Goal: Task Accomplishment & Management: Manage account settings

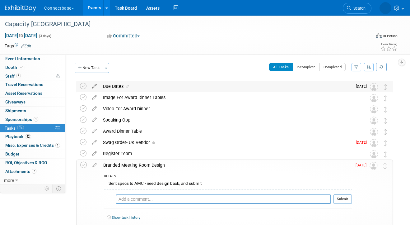
click at [96, 87] on icon at bounding box center [94, 85] width 11 height 8
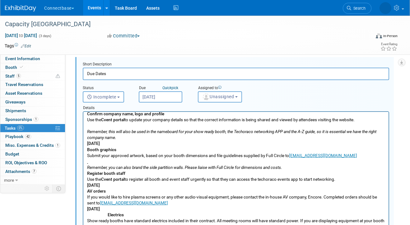
scroll to position [7, 0]
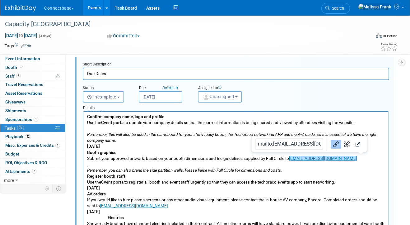
drag, startPoint x: 369, startPoint y: 158, endPoint x: 290, endPoint y: 159, distance: 79.1
click at [290, 159] on p "Due now Confirm company name, logo and profile Use the Cvent portal to update y…" at bounding box center [236, 203] width 298 height 190
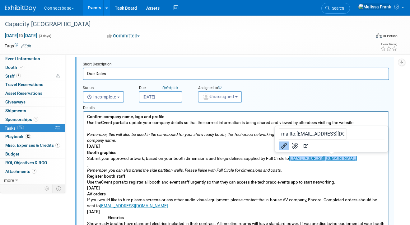
copy link "capacityeurope@fullcircleeventsltd.co.uk﻿"
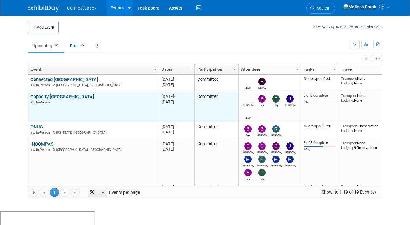
click at [46, 97] on link "Capacity [GEOGRAPHIC_DATA]" at bounding box center [63, 97] width 64 height 6
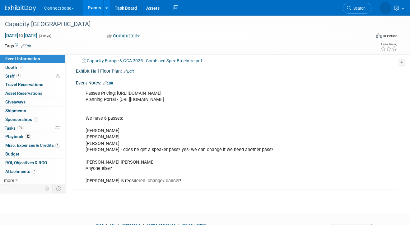
scroll to position [155, 0]
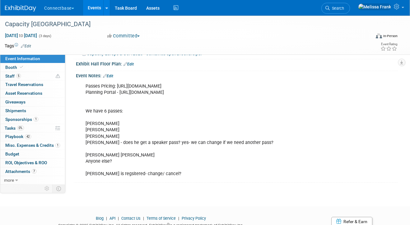
click at [113, 75] on link "Edit" at bounding box center [108, 76] width 10 height 4
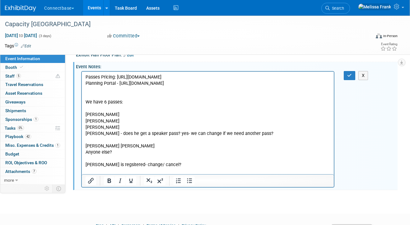
scroll to position [177, 0]
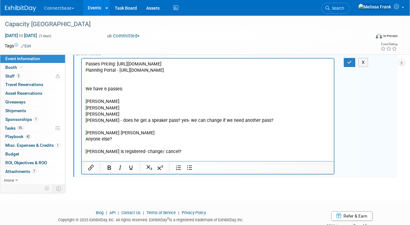
click at [169, 154] on p "Passes Pricing: https://event.capacitymedia.com/event/185c8954-0515-4271-8672-4…" at bounding box center [208, 108] width 245 height 94
click at [86, 127] on p "Passes Pricing: https://event.capacitymedia.com/event/185c8954-0515-4271-8672-4…" at bounding box center [208, 108] width 245 height 94
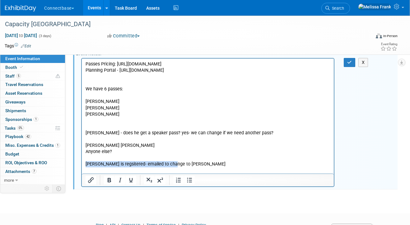
drag, startPoint x: 177, startPoint y: 170, endPoint x: 84, endPoint y: 169, distance: 92.8
click at [84, 167] on html "Passes Pricing: https://event.capacitymedia.com/event/185c8954-0515-4271-8672-4…" at bounding box center [208, 112] width 252 height 109
copy p "Ben is regsitered- emailed to change to Dee"
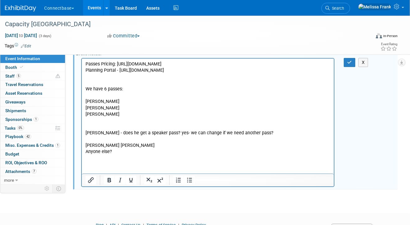
click at [94, 123] on p "Rich Text Area. Press ALT-0 for help." at bounding box center [208, 120] width 245 height 6
click at [183, 117] on p "Passes Pricing: https://event.capacitymedia.com/event/185c8954-0515-4271-8672-4…" at bounding box center [208, 89] width 245 height 56
click at [181, 123] on p "Ben is regsitered- emailed to change to Dee" at bounding box center [208, 120] width 245 height 6
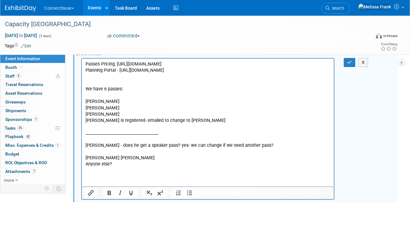
click at [112, 163] on p "Trey Willis - does he get a speaker pass? yes- we can change if we need another…" at bounding box center [208, 160] width 245 height 37
click at [353, 63] on button "button" at bounding box center [350, 62] width 12 height 9
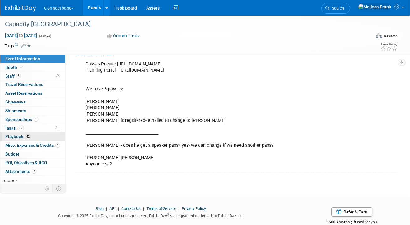
click at [18, 135] on span "Playbook 42" at bounding box center [18, 136] width 26 height 5
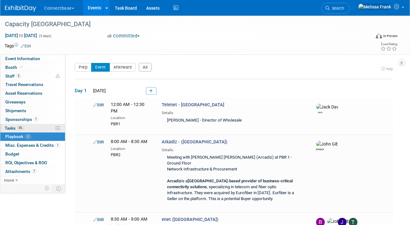
click at [33, 127] on link "0% Tasks 0%" at bounding box center [32, 128] width 65 height 8
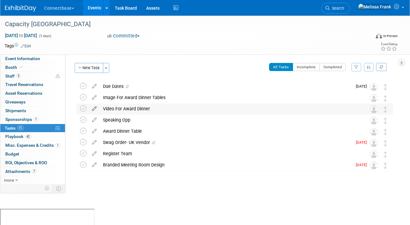
click at [96, 109] on icon at bounding box center [94, 107] width 11 height 8
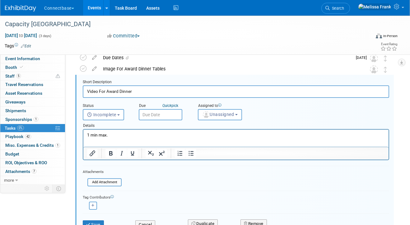
scroll to position [49, 0]
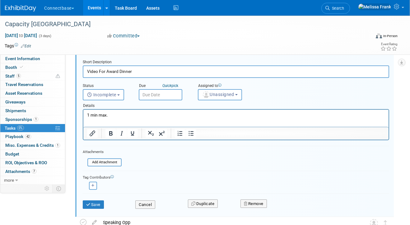
click at [120, 115] on p "1 min max." at bounding box center [236, 115] width 298 height 6
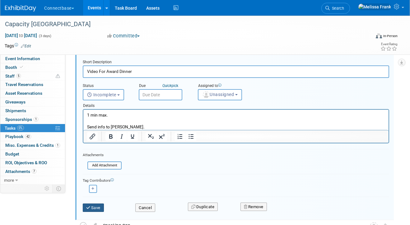
click at [93, 207] on button "Save" at bounding box center [93, 207] width 21 height 9
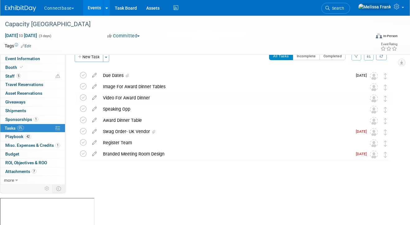
scroll to position [0, 0]
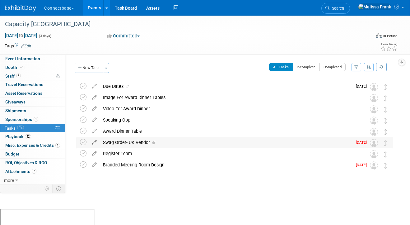
click at [93, 142] on icon at bounding box center [94, 141] width 11 height 8
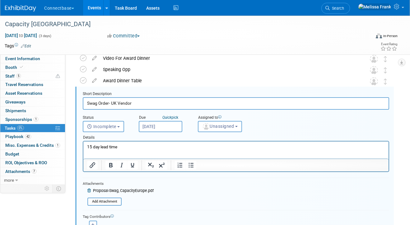
scroll to position [142, 0]
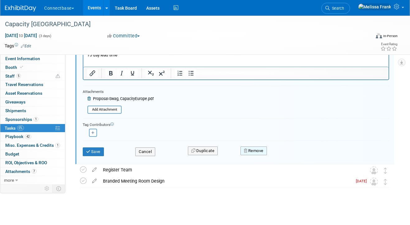
click at [249, 150] on button "Remove" at bounding box center [254, 150] width 26 height 9
click at [286, 157] on icon at bounding box center [285, 155] width 4 height 3
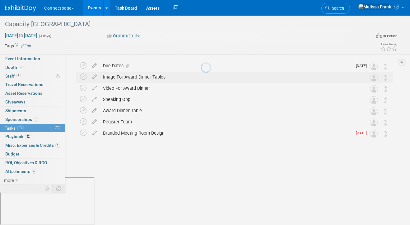
scroll to position [0, 0]
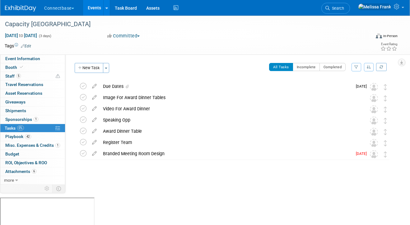
click at [99, 5] on link "Events" at bounding box center [94, 8] width 23 height 16
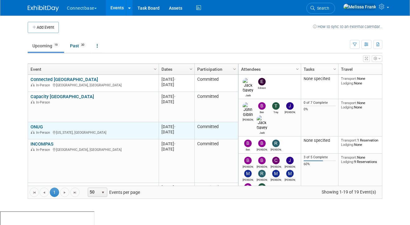
click at [35, 124] on link "ONUG" at bounding box center [37, 127] width 12 height 6
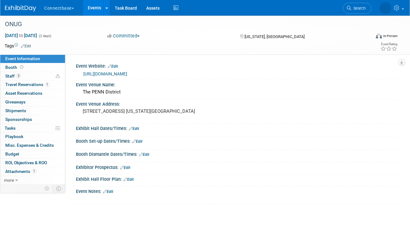
click at [127, 35] on button "Committed" at bounding box center [123, 36] width 37 height 7
click at [130, 53] on link "Considering" at bounding box center [130, 54] width 49 height 9
click at [95, 11] on link "Events" at bounding box center [94, 8] width 23 height 16
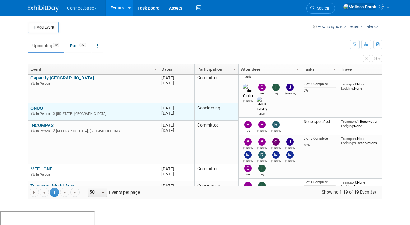
scroll to position [21, 0]
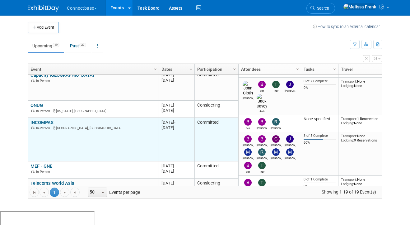
click at [42, 121] on link "INCOMPAS" at bounding box center [42, 123] width 23 height 6
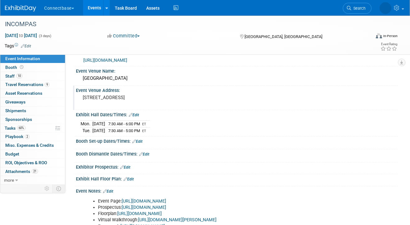
scroll to position [35, 0]
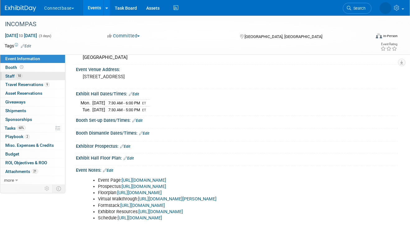
click at [28, 75] on link "10 Staff 10" at bounding box center [32, 76] width 65 height 8
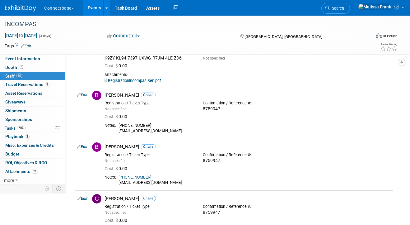
scroll to position [0, 0]
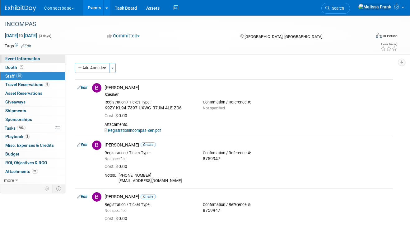
click at [31, 61] on span "Event Information" at bounding box center [22, 58] width 35 height 5
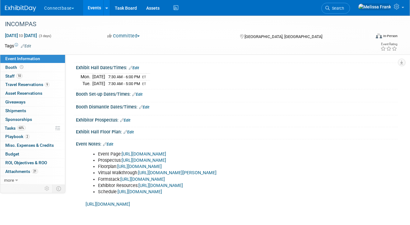
scroll to position [64, 0]
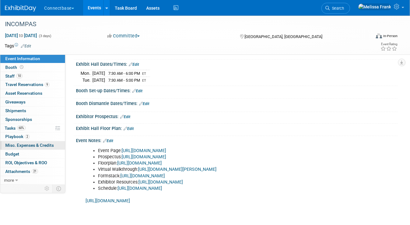
click at [32, 144] on span "Misc. Expenses & Credits 0" at bounding box center [29, 145] width 49 height 5
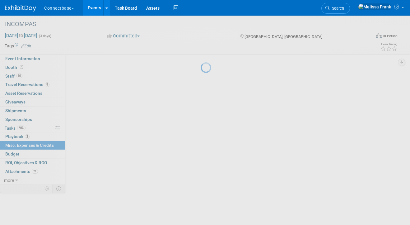
scroll to position [0, 0]
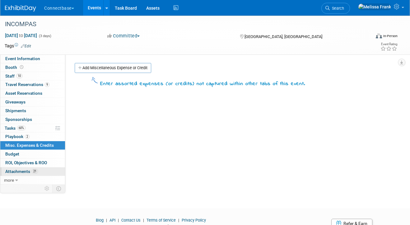
click at [37, 173] on span "Attachments 21" at bounding box center [21, 171] width 33 height 5
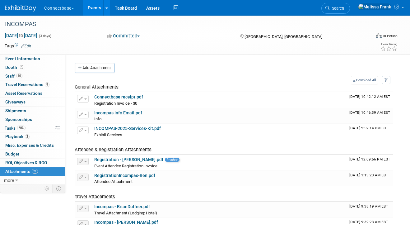
scroll to position [3, 0]
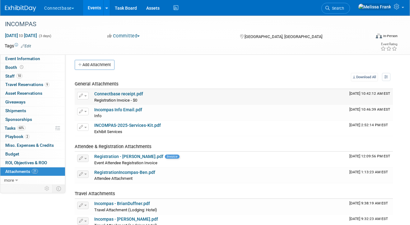
click at [120, 93] on link "Connectbase receipt.pdf" at bounding box center [118, 93] width 49 height 5
click at [24, 76] on link "10 Staff 10" at bounding box center [32, 76] width 65 height 8
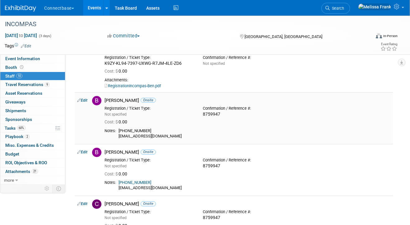
scroll to position [53, 0]
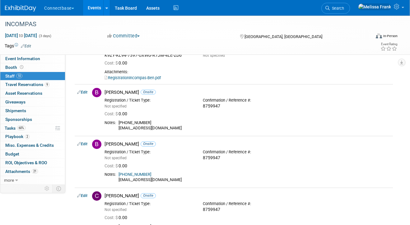
click at [94, 9] on link "Events" at bounding box center [94, 8] width 23 height 16
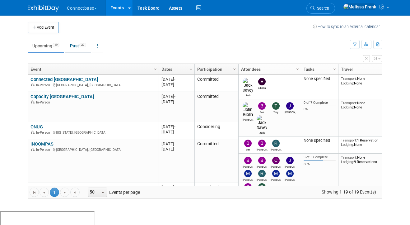
click at [78, 46] on link "Past 30" at bounding box center [78, 46] width 26 height 12
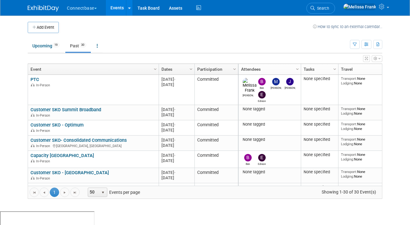
click at [216, 72] on link "Participation" at bounding box center [215, 69] width 37 height 11
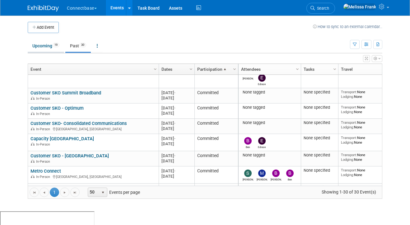
click at [36, 47] on link "Upcoming 19" at bounding box center [46, 46] width 36 height 12
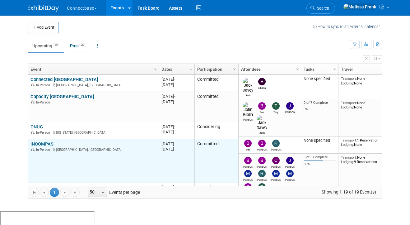
click at [41, 142] on link "INCOMPAS" at bounding box center [42, 144] width 23 height 6
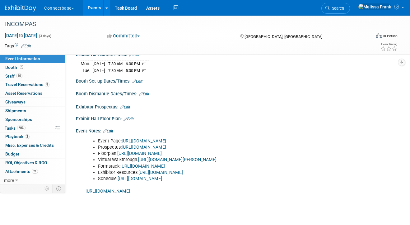
scroll to position [75, 0]
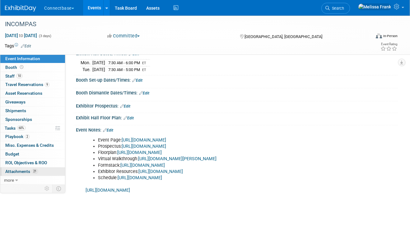
click at [42, 170] on link "21 Attachments 21" at bounding box center [32, 171] width 65 height 8
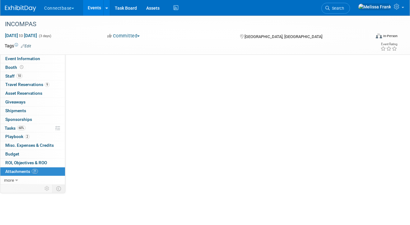
scroll to position [0, 0]
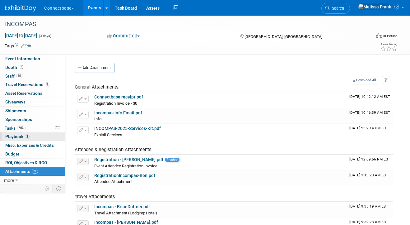
click at [29, 136] on link "2 Playbook 2" at bounding box center [32, 136] width 65 height 8
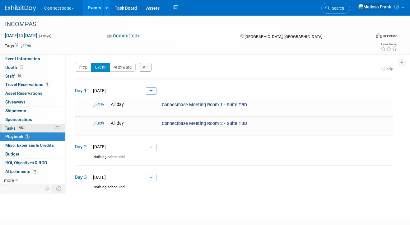
click at [36, 127] on link "60% Tasks 60%" at bounding box center [32, 128] width 65 height 8
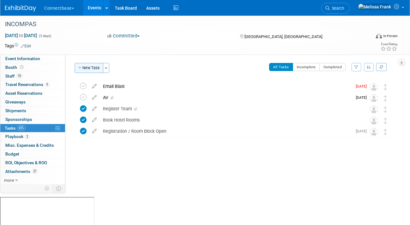
click at [96, 68] on button "New Task" at bounding box center [89, 68] width 29 height 10
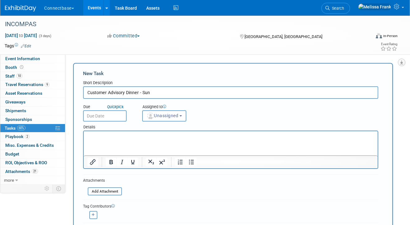
type input "Customer Advisory Dinner - Sun"
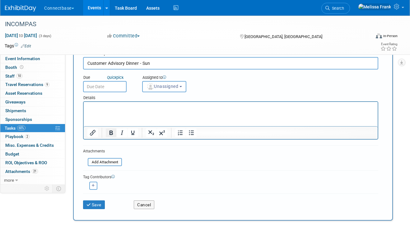
scroll to position [33, 0]
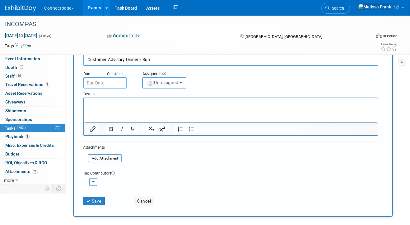
click at [103, 107] on html at bounding box center [231, 102] width 294 height 9
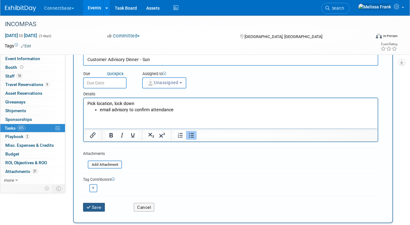
click at [92, 208] on button "Save" at bounding box center [94, 207] width 22 height 9
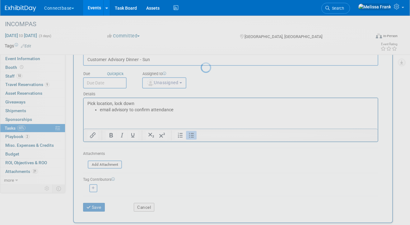
scroll to position [0, 0]
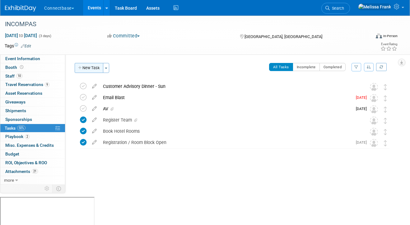
click at [94, 64] on button "New Task" at bounding box center [89, 68] width 29 height 10
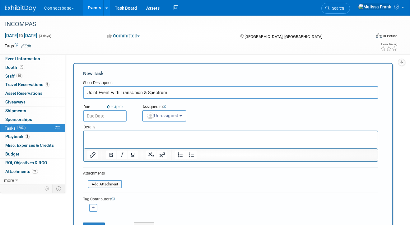
scroll to position [24, 0]
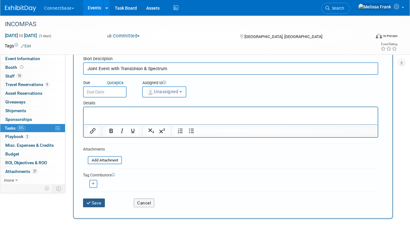
type input "Joint Event with TransUnion & Spectrum"
click at [89, 204] on icon "submit" at bounding box center [89, 203] width 5 height 4
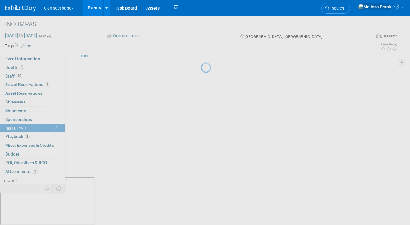
scroll to position [0, 0]
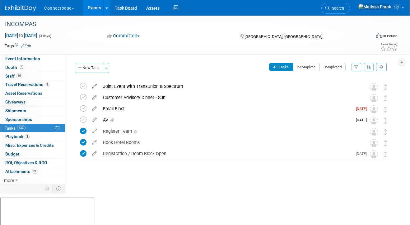
click at [93, 84] on icon at bounding box center [94, 85] width 11 height 8
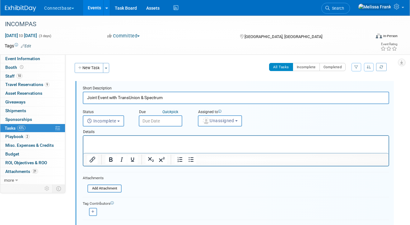
click at [105, 144] on p "Rich Text Area. Press ALT-0 for help." at bounding box center [236, 141] width 298 height 6
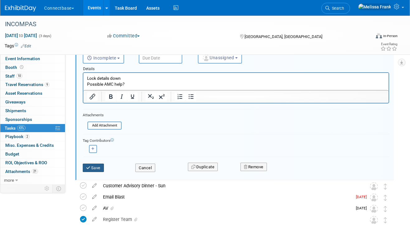
scroll to position [74, 0]
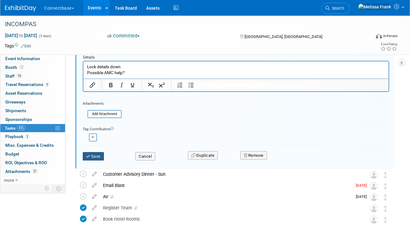
click at [90, 154] on icon "submit" at bounding box center [88, 156] width 5 height 4
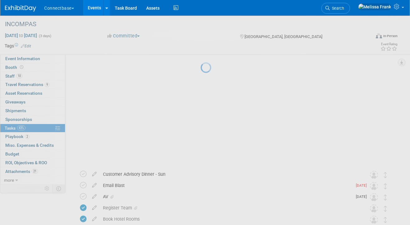
scroll to position [0, 0]
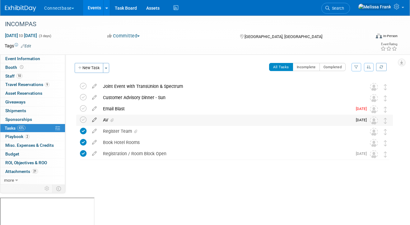
click at [92, 121] on icon at bounding box center [94, 119] width 11 height 8
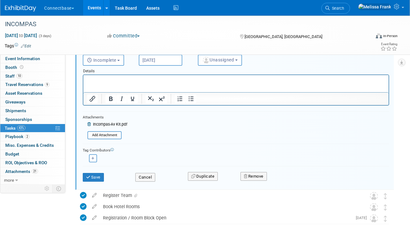
scroll to position [104, 0]
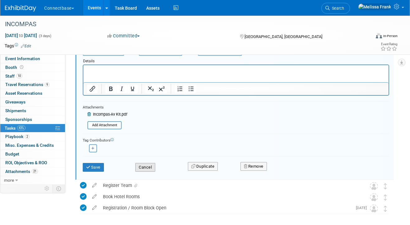
click at [151, 169] on button "Cancel" at bounding box center [145, 167] width 20 height 9
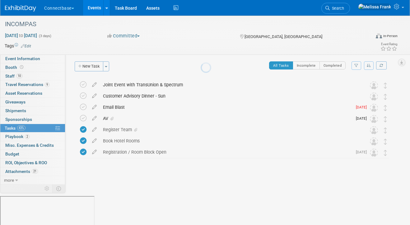
scroll to position [0, 0]
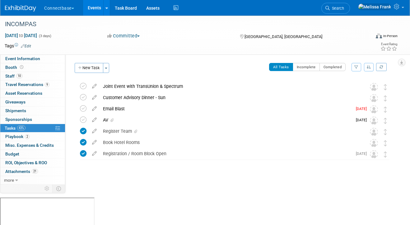
click at [85, 6] on link "Events" at bounding box center [94, 8] width 23 height 16
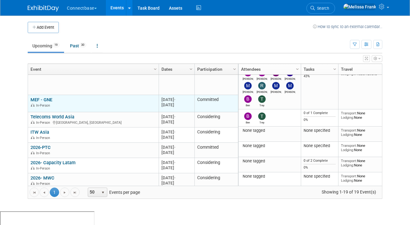
click at [46, 97] on link "MEF - GNE" at bounding box center [42, 100] width 22 height 6
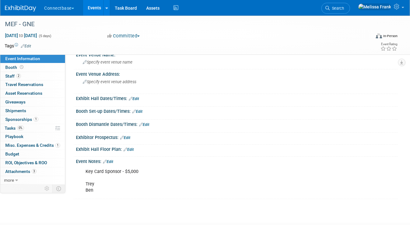
scroll to position [27, 0]
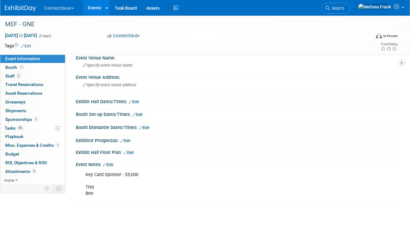
click at [96, 14] on link "Events" at bounding box center [94, 8] width 23 height 16
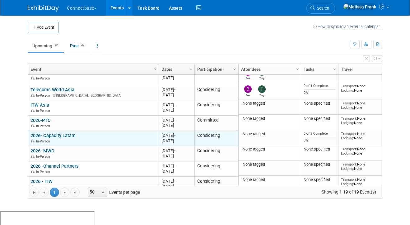
scroll to position [116, 0]
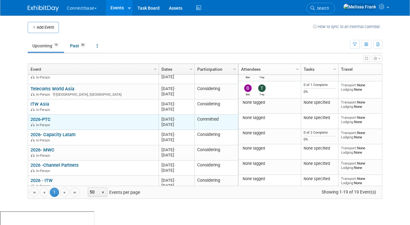
click at [45, 119] on link "2026-PTC" at bounding box center [41, 119] width 20 height 6
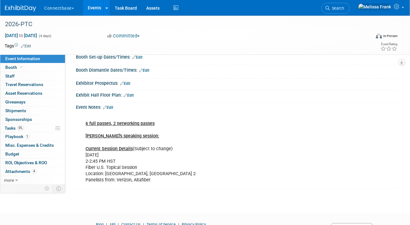
scroll to position [78, 0]
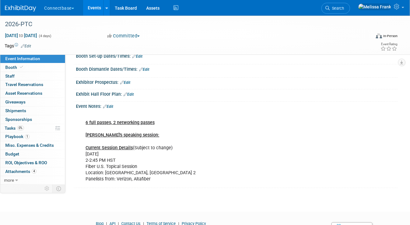
click at [113, 105] on link "Edit" at bounding box center [108, 106] width 10 height 4
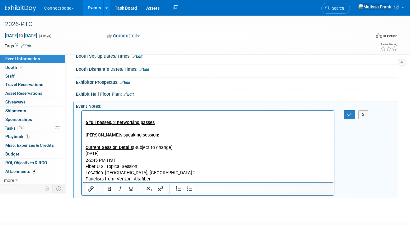
scroll to position [111, 0]
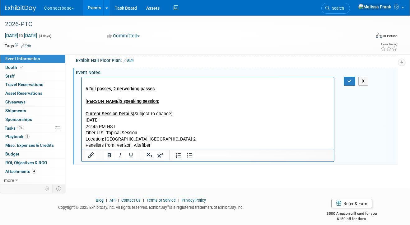
click at [161, 148] on p "6 full passes, 2 networking passes [PERSON_NAME]'s speaking session: Current Se…" at bounding box center [208, 114] width 245 height 69
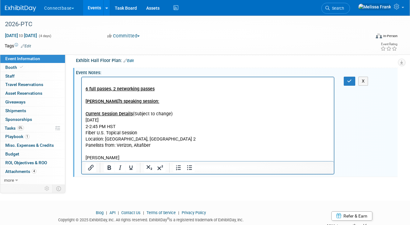
click at [86, 158] on p "[PERSON_NAME]" at bounding box center [208, 158] width 245 height 6
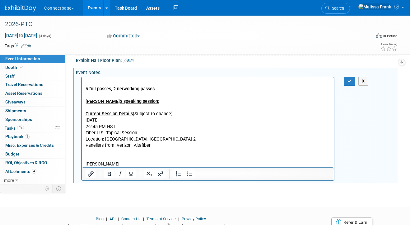
click at [94, 158] on p "Rich Text Area. Press ALT-0 for help." at bounding box center [208, 158] width 245 height 6
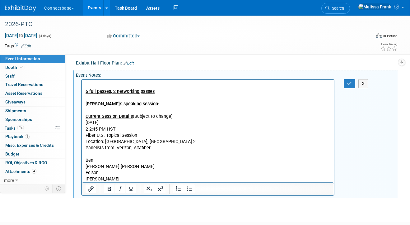
scroll to position [117, 0]
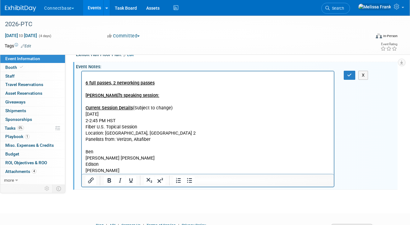
click at [144, 170] on p "[PERSON_NAME]" at bounding box center [208, 171] width 245 height 6
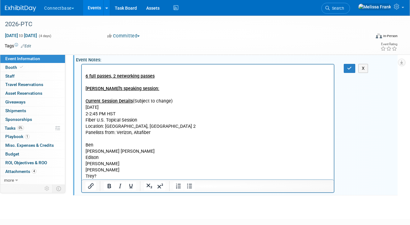
scroll to position [125, 0]
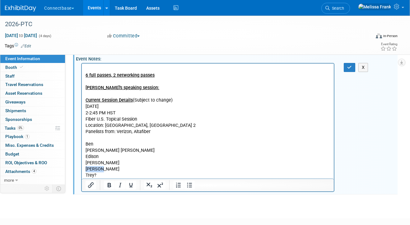
drag, startPoint x: 103, startPoint y: 169, endPoint x: 80, endPoint y: 169, distance: 22.4
click at [82, 169] on html "6 full passes, 2 networking passes [PERSON_NAME]'s speaking session: Current Se…" at bounding box center [208, 121] width 252 height 115
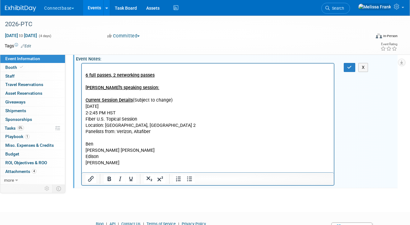
scroll to position [0, 0]
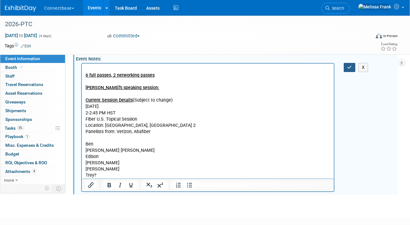
click at [353, 65] on button "button" at bounding box center [350, 67] width 12 height 9
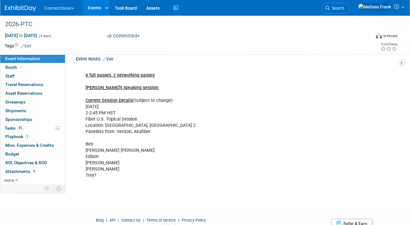
click at [99, 5] on link "Events" at bounding box center [94, 8] width 23 height 16
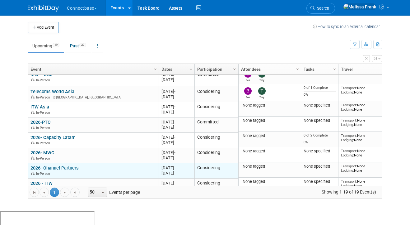
click at [59, 168] on link "2026 -Channel Partners" at bounding box center [55, 168] width 48 height 6
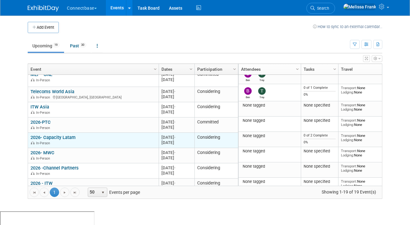
click at [61, 135] on link "2026- Capacity Latam" at bounding box center [53, 138] width 45 height 6
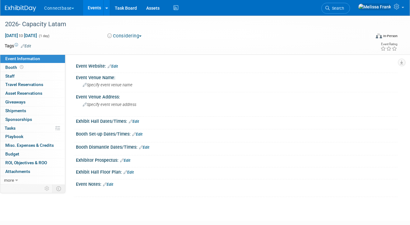
click at [92, 8] on link "Events" at bounding box center [94, 8] width 23 height 16
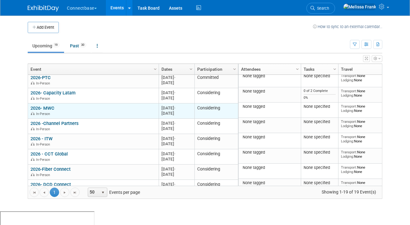
click at [48, 106] on link "2026- MWC" at bounding box center [43, 108] width 24 height 6
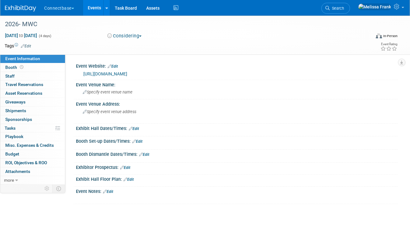
click at [107, 74] on link "[URL][DOMAIN_NAME]" at bounding box center [105, 73] width 44 height 5
click at [98, 12] on link "Events" at bounding box center [94, 8] width 23 height 16
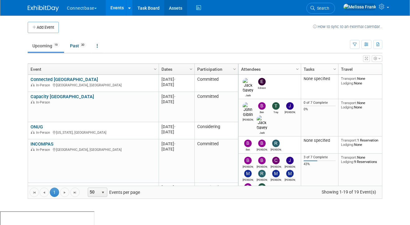
click at [172, 5] on link "Assets" at bounding box center [175, 8] width 23 height 16
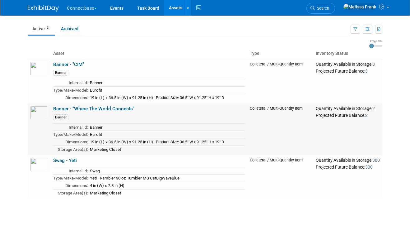
scroll to position [28, 0]
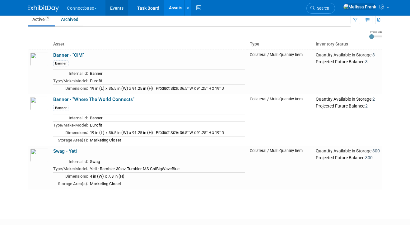
click at [126, 7] on link "Events" at bounding box center [117, 8] width 23 height 16
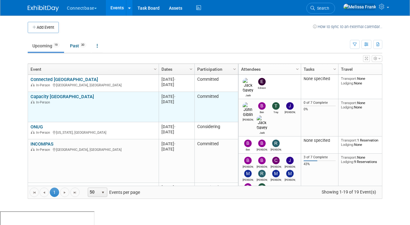
click at [52, 95] on link "Capacity [GEOGRAPHIC_DATA]" at bounding box center [63, 97] width 64 height 6
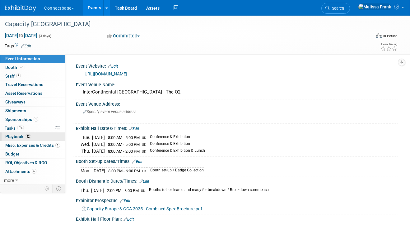
click at [35, 137] on link "42 Playbook 42" at bounding box center [32, 136] width 65 height 8
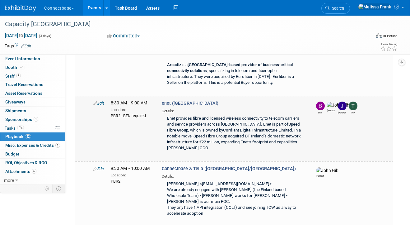
scroll to position [116, 0]
drag, startPoint x: 177, startPoint y: 109, endPoint x: 167, endPoint y: 109, distance: 9.7
click at [167, 113] on div "Enet provides fibre and licensed wireless connectivity to telecom carriers and …" at bounding box center [234, 133] width 144 height 40
click at [215, 140] on div "Enet provides fibre and licensed wireless connectivity to telecom carriers and …" at bounding box center [234, 133] width 144 height 40
click at [210, 142] on div "Enet provides fibre and licensed wireless connectivity to telecom carriers and …" at bounding box center [234, 133] width 144 height 40
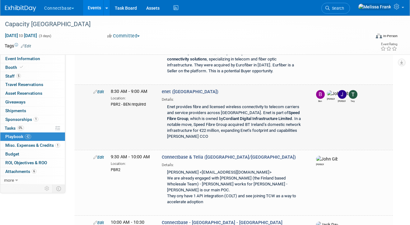
scroll to position [129, 0]
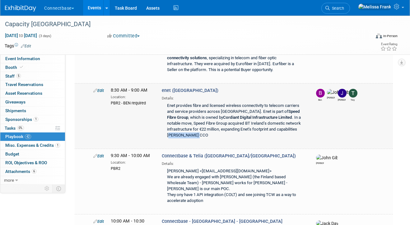
drag, startPoint x: 199, startPoint y: 128, endPoint x: 171, endPoint y: 127, distance: 28.0
click at [171, 127] on div "Enet provides fibre and licensed wireless connectivity to telecom carriers and …" at bounding box center [234, 121] width 144 height 40
click at [197, 130] on div "Enet provides fibre and licensed wireless connectivity to telecom carriers and …" at bounding box center [234, 121] width 144 height 40
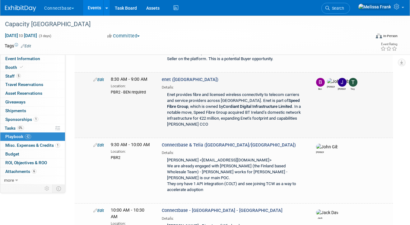
scroll to position [142, 0]
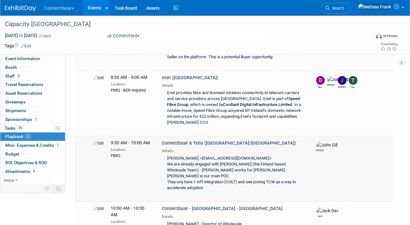
drag, startPoint x: 193, startPoint y: 150, endPoint x: 166, endPoint y: 149, distance: 26.8
click at [166, 154] on div "Jarva, Jan-Iiro <jan-iiro.jarva@teliacompany.com> We are already engaged with T…" at bounding box center [234, 174] width 144 height 40
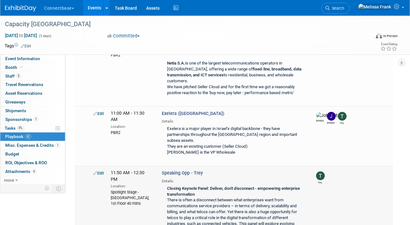
scroll to position [2570, 0]
